Goal: Task Accomplishment & Management: Manage account settings

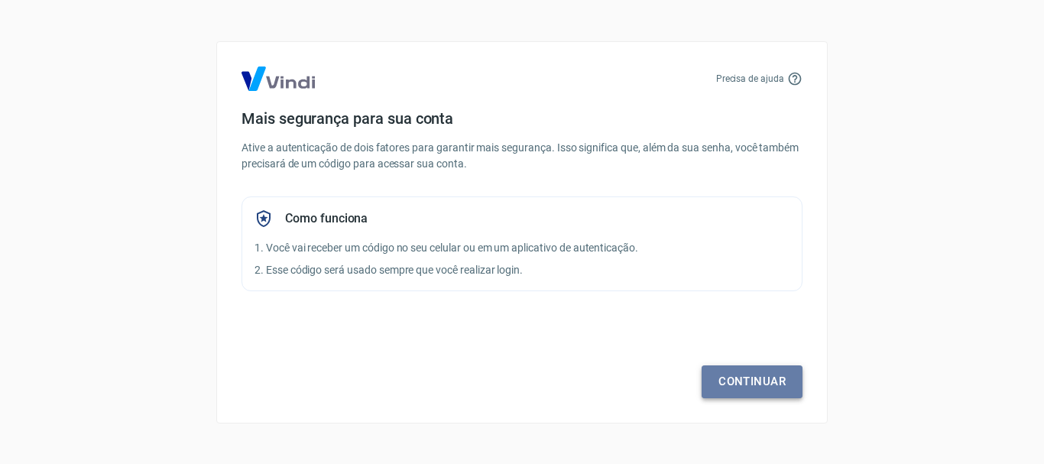
click at [749, 385] on link "Continuar" at bounding box center [752, 381] width 101 height 32
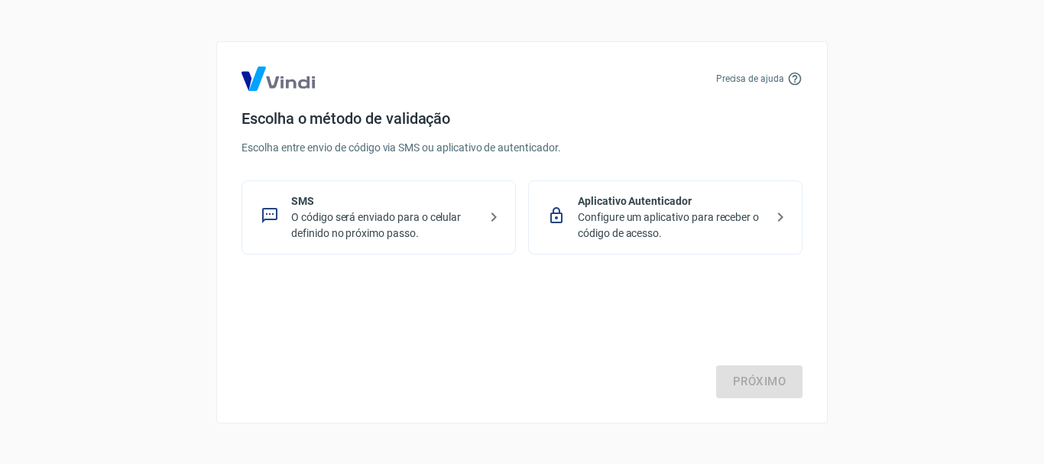
click at [607, 221] on p "Configure um aplicativo para receber o código de acesso." at bounding box center [671, 226] width 187 height 32
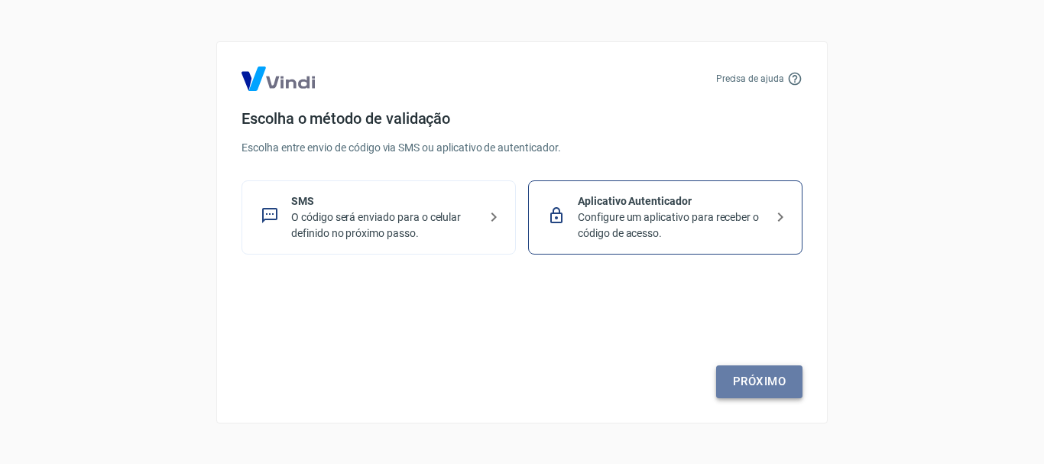
click at [761, 388] on link "Próximo" at bounding box center [759, 381] width 86 height 32
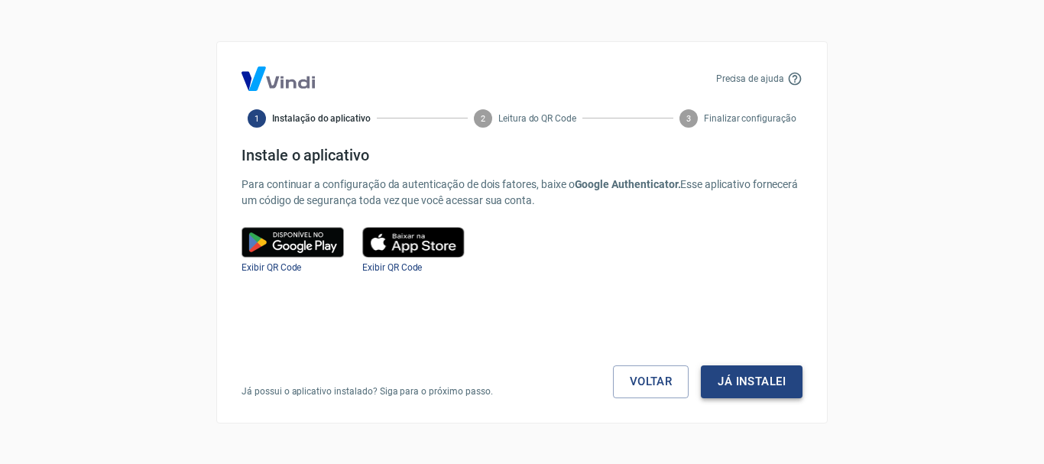
click at [739, 379] on button "Já instalei" at bounding box center [752, 381] width 102 height 32
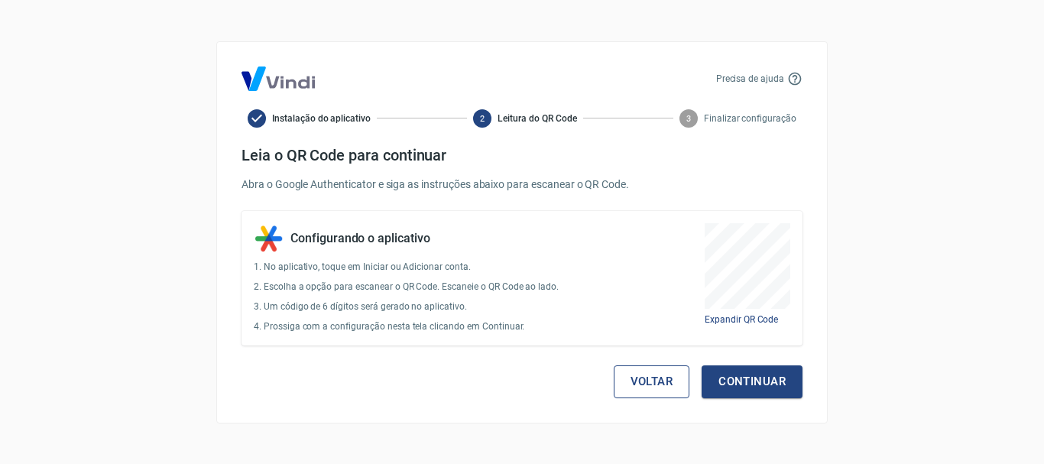
click at [630, 378] on button "Voltar" at bounding box center [652, 381] width 76 height 32
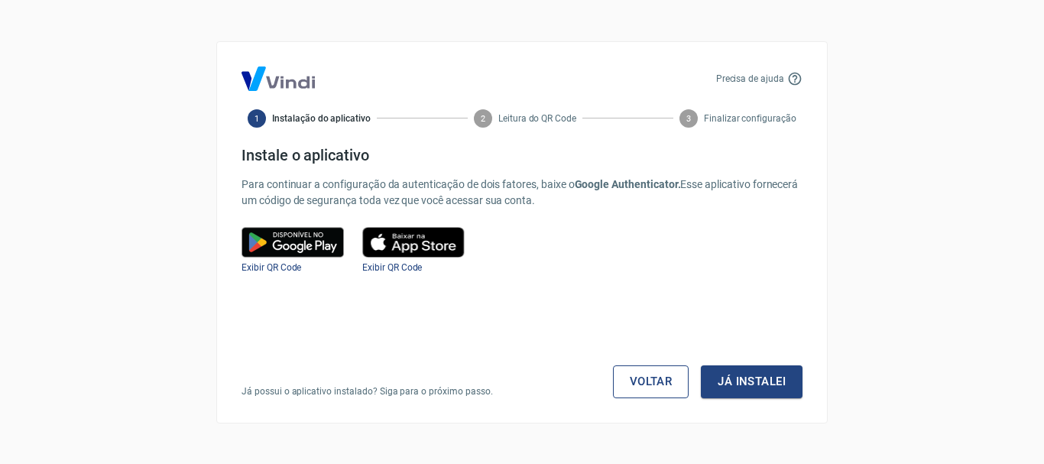
drag, startPoint x: 691, startPoint y: 381, endPoint x: 670, endPoint y: 382, distance: 21.5
click at [677, 385] on div "Voltar Já instalei" at bounding box center [708, 381] width 190 height 32
click at [671, 382] on link "Voltar" at bounding box center [651, 381] width 76 height 32
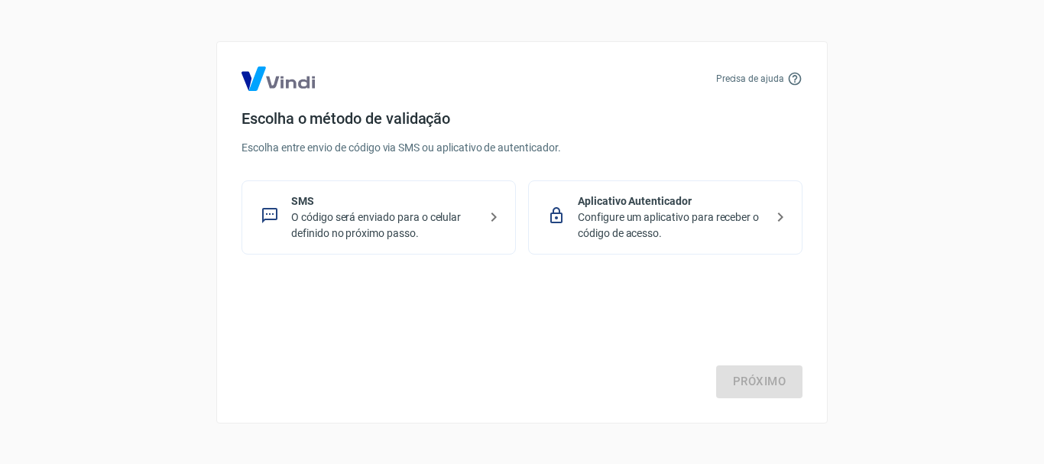
click at [290, 85] on img at bounding box center [278, 79] width 73 height 24
